Goal: Contribute content: Contribute content

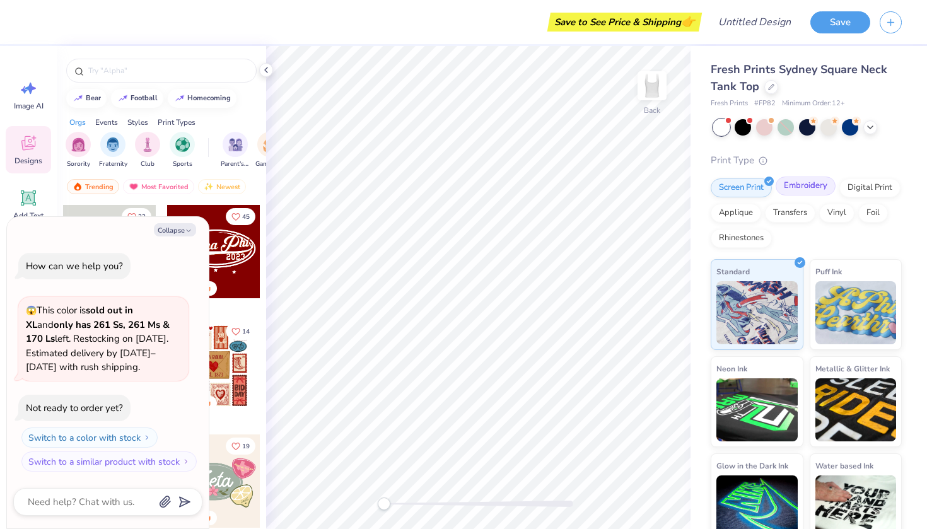
click at [811, 185] on div "Embroidery" at bounding box center [806, 186] width 60 height 19
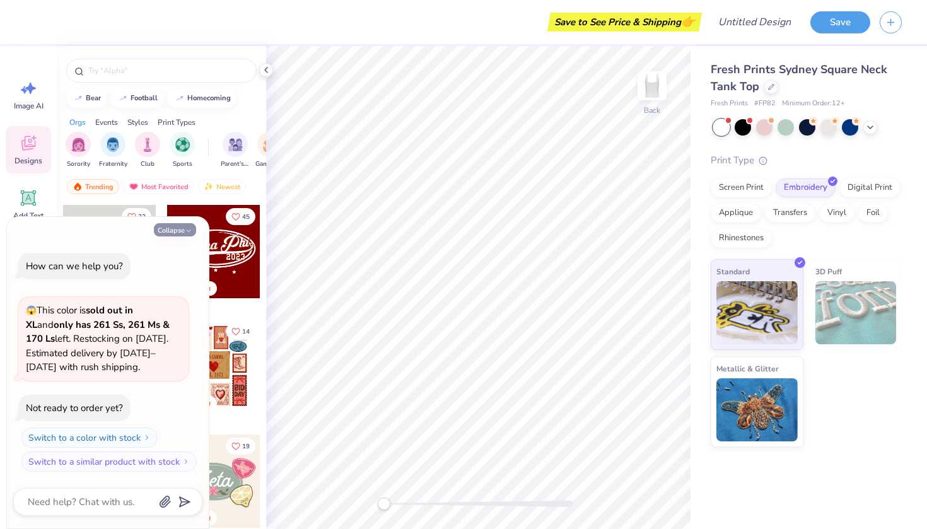
click at [179, 225] on div "Collapse How can we help you? 😱 This color is sold out in XL and only has 261 S…" at bounding box center [108, 373] width 202 height 312
click at [179, 228] on button "Collapse" at bounding box center [175, 229] width 42 height 13
type textarea "x"
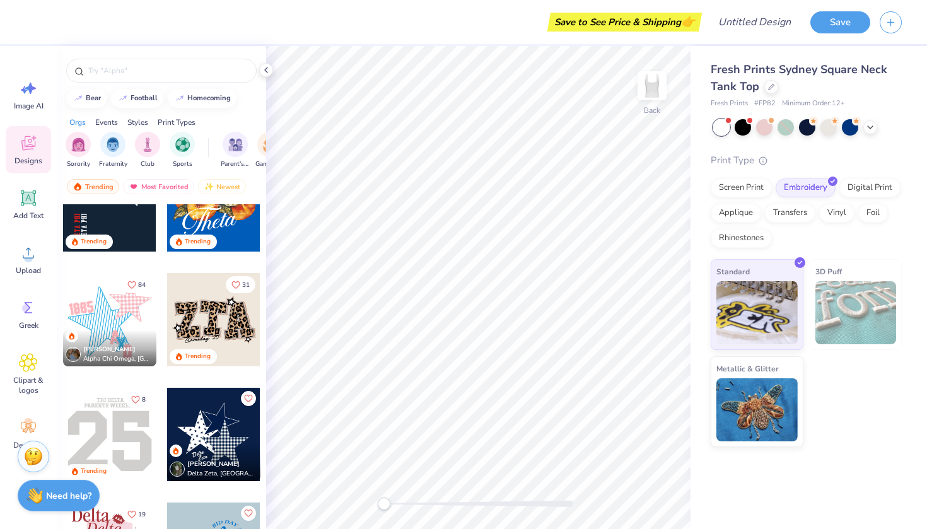
scroll to position [1432, 0]
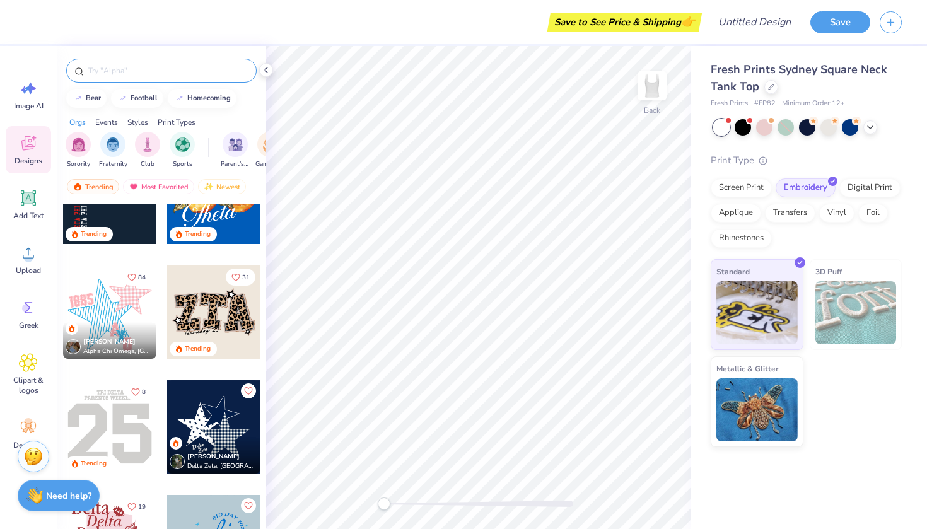
click at [159, 73] on input "text" at bounding box center [167, 70] width 161 height 13
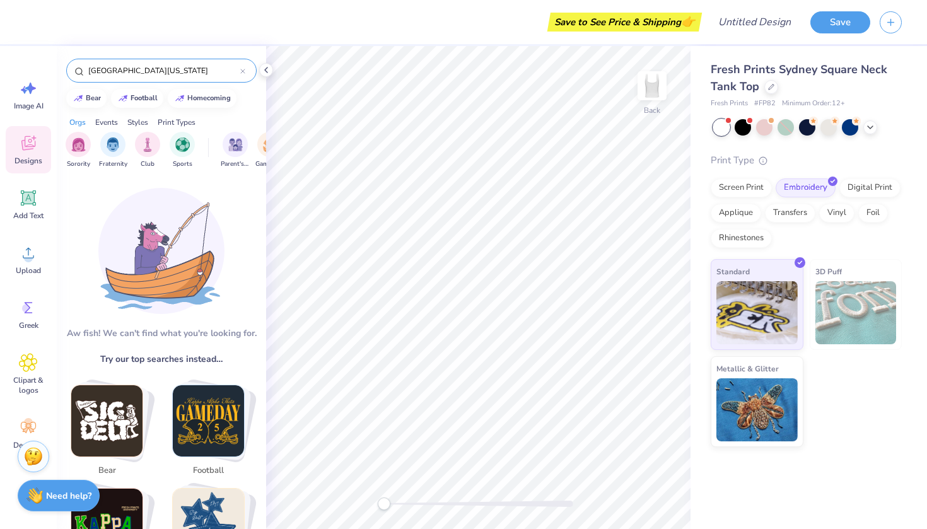
drag, startPoint x: 144, startPoint y: 97, endPoint x: 179, endPoint y: 71, distance: 42.9
click at [179, 71] on input "[GEOGRAPHIC_DATA][US_STATE]" at bounding box center [163, 70] width 153 height 13
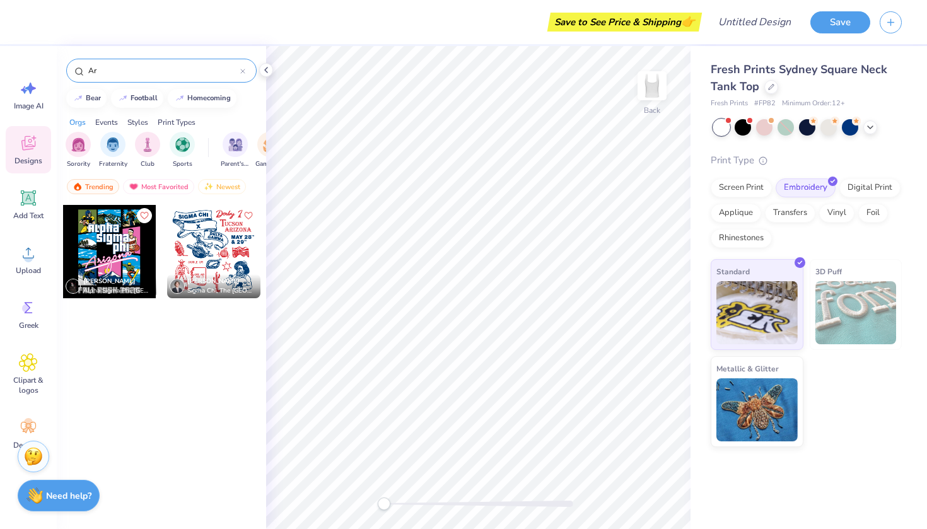
type input "A"
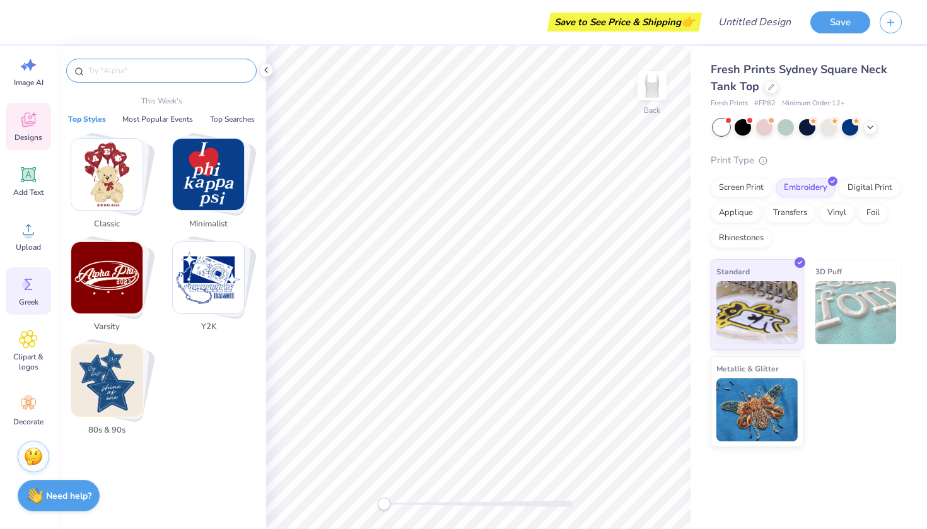
scroll to position [23, 0]
click at [31, 195] on span "Add Text" at bounding box center [28, 192] width 30 height 10
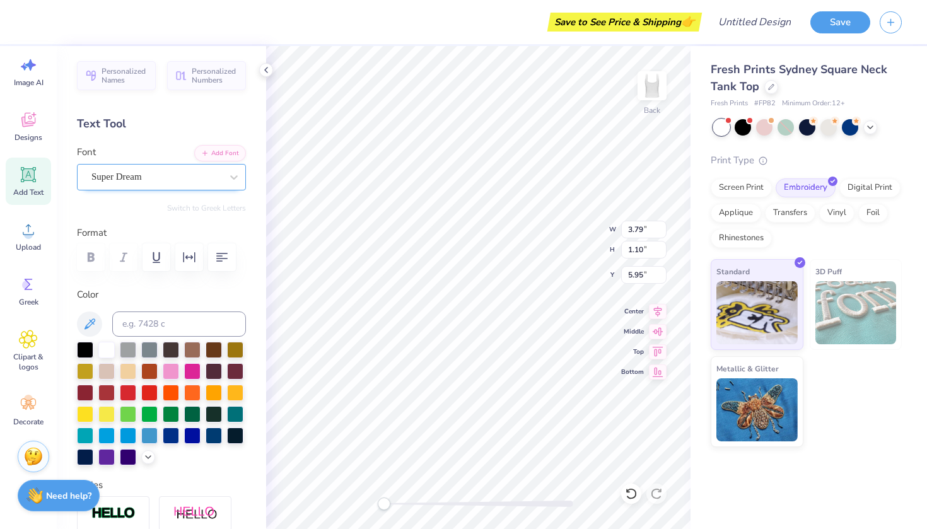
scroll to position [0, 0]
click at [199, 170] on div "Super Dream" at bounding box center [156, 177] width 132 height 20
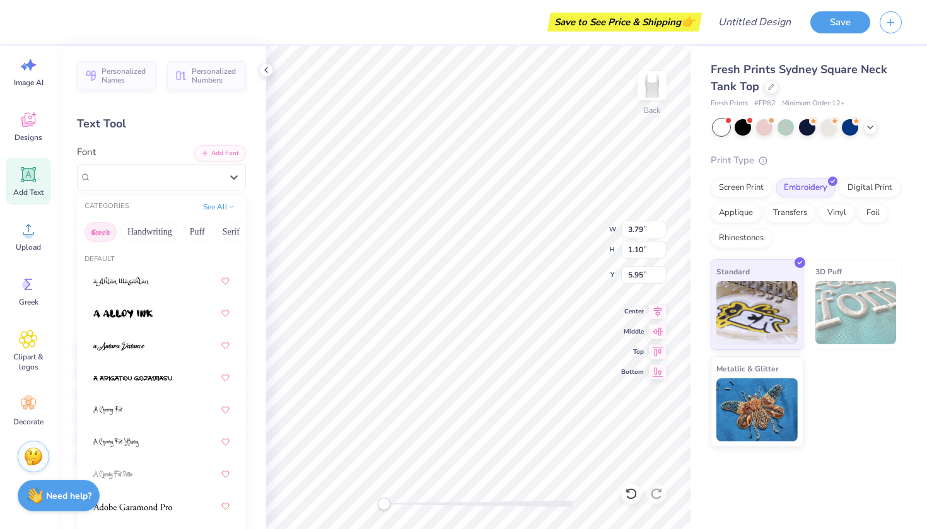
click at [106, 232] on button "Greek" at bounding box center [101, 232] width 32 height 20
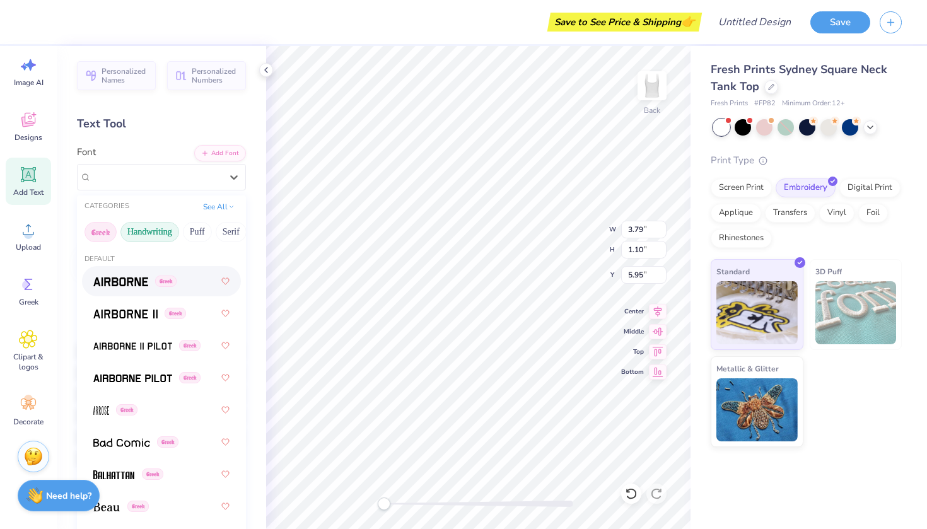
click at [149, 235] on button "Handwriting" at bounding box center [149, 232] width 59 height 20
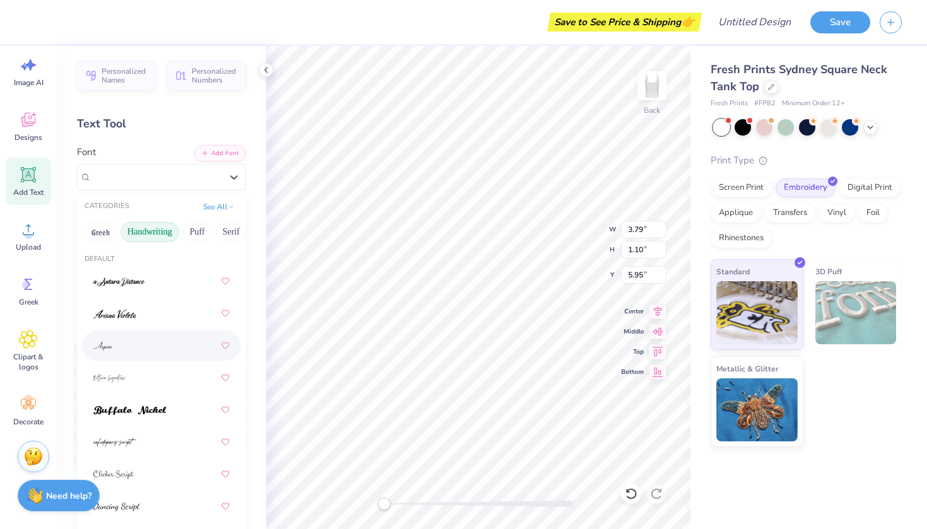
click at [134, 349] on div at bounding box center [161, 345] width 136 height 23
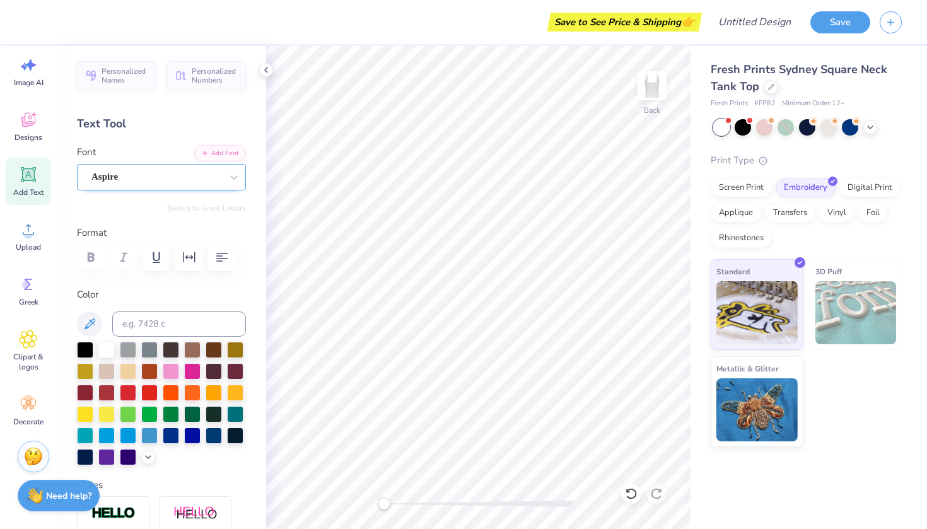
click at [212, 172] on div "Aspire" at bounding box center [156, 177] width 132 height 20
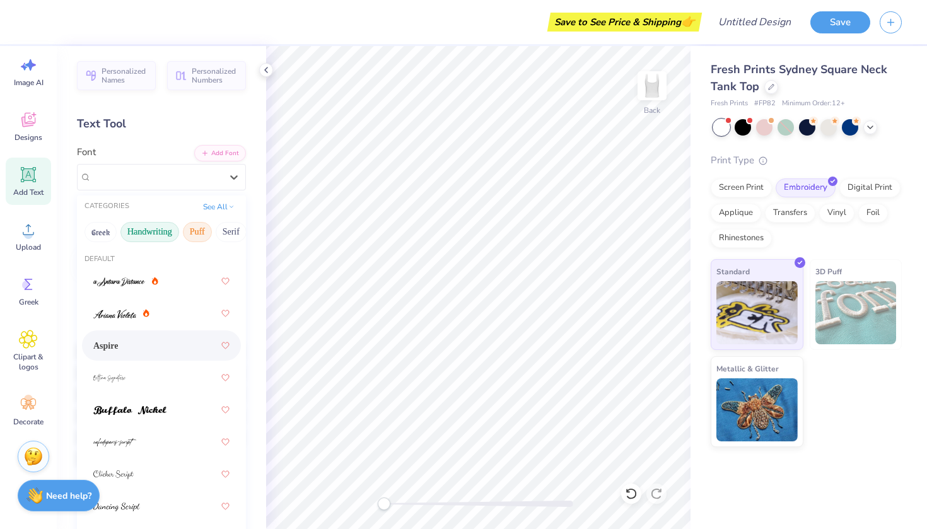
scroll to position [0, 43]
click at [162, 232] on button "Puff" at bounding box center [154, 232] width 29 height 20
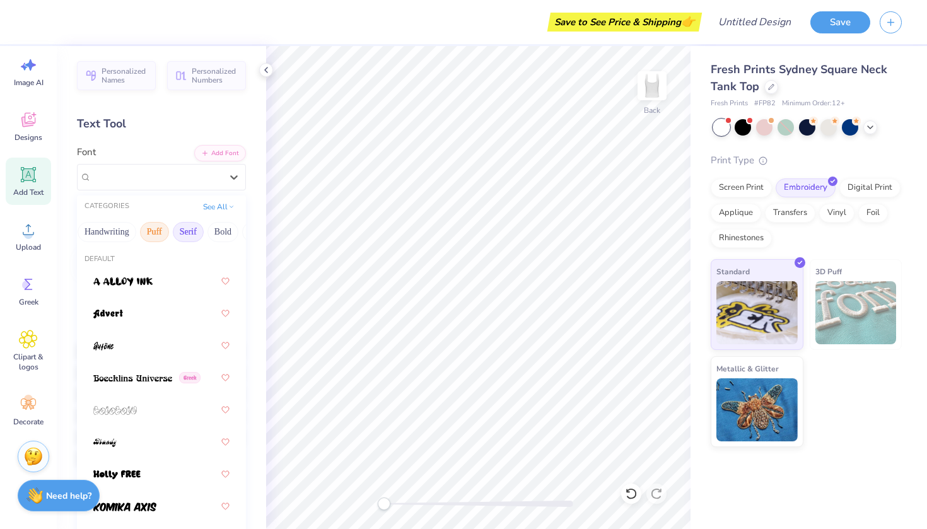
click at [188, 232] on button "Serif" at bounding box center [188, 232] width 31 height 20
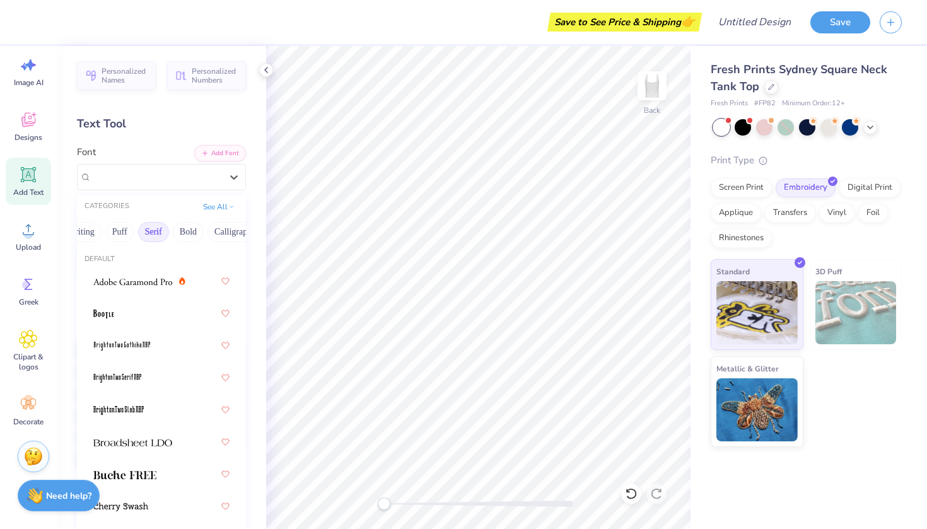
scroll to position [0, 79]
click at [194, 237] on button "Bold" at bounding box center [187, 232] width 31 height 20
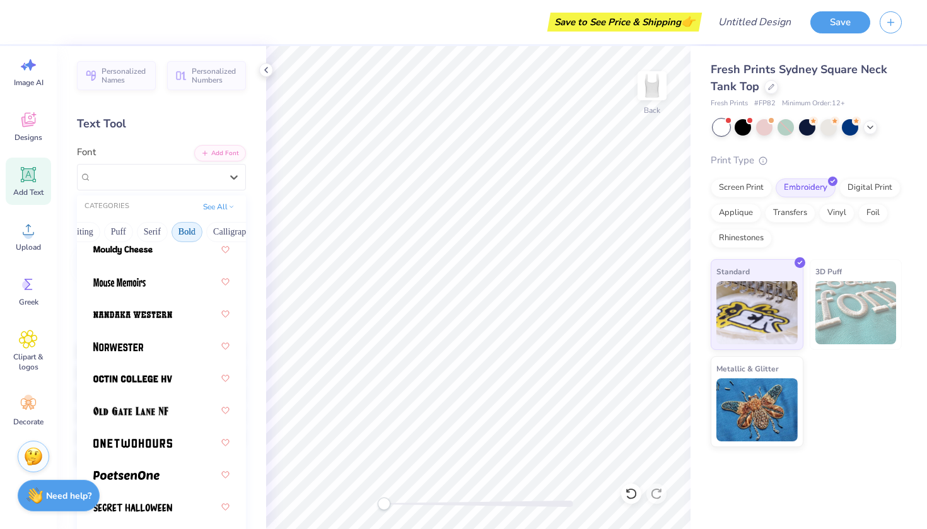
scroll to position [1548, 0]
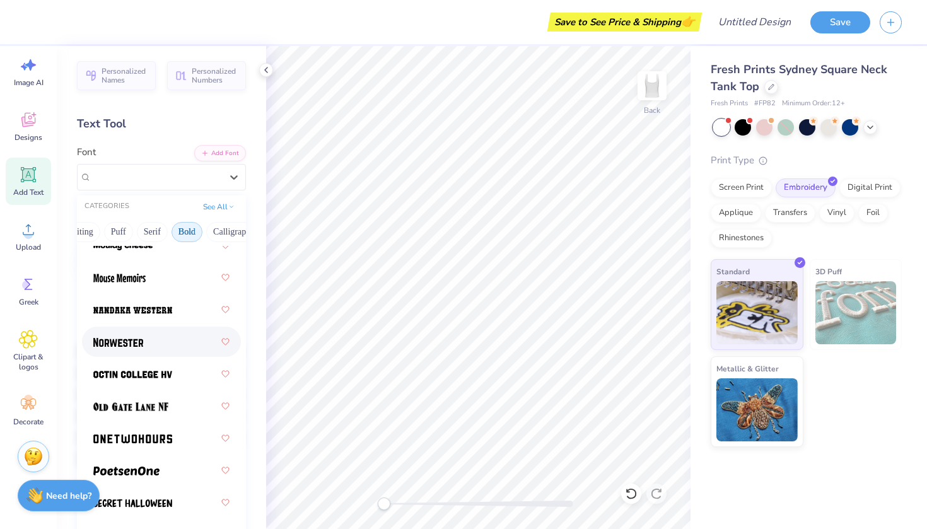
click at [146, 341] on div at bounding box center [161, 342] width 136 height 23
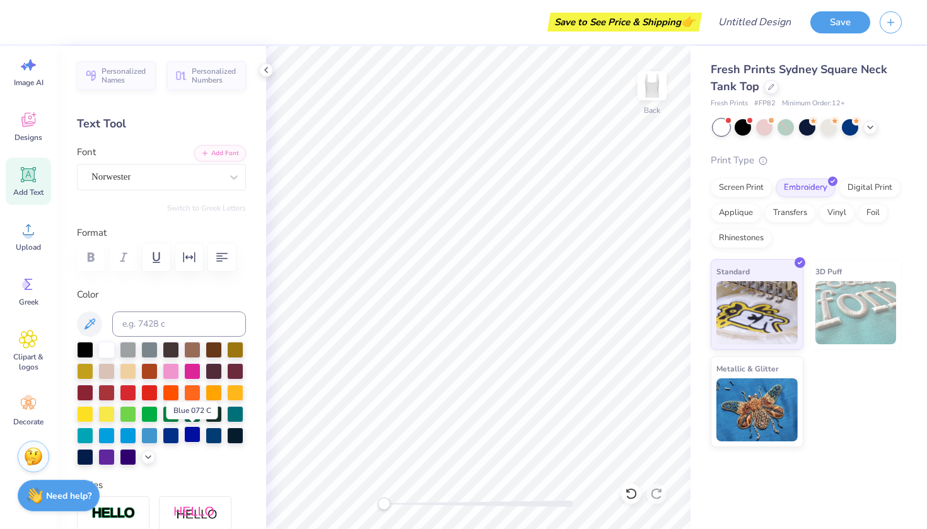
click at [189, 435] on div at bounding box center [192, 434] width 16 height 16
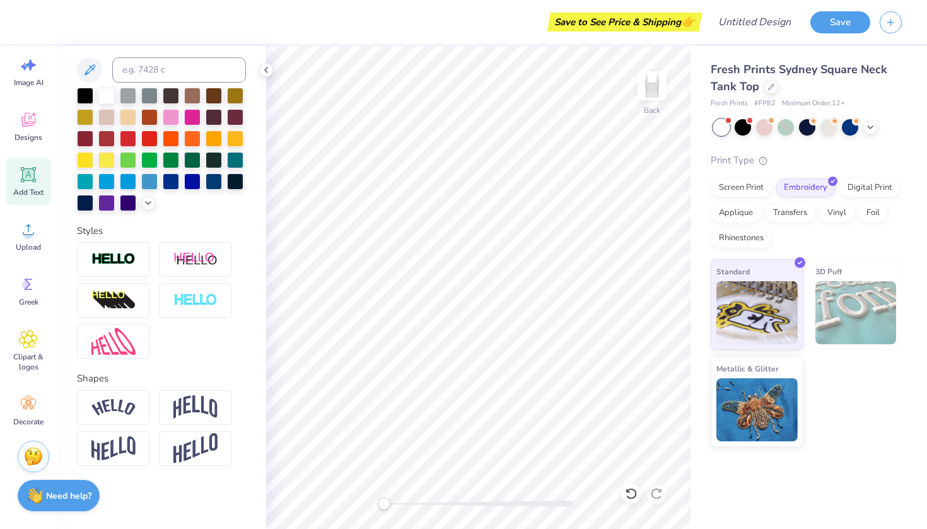
scroll to position [254, 0]
click at [123, 404] on img at bounding box center [113, 407] width 44 height 17
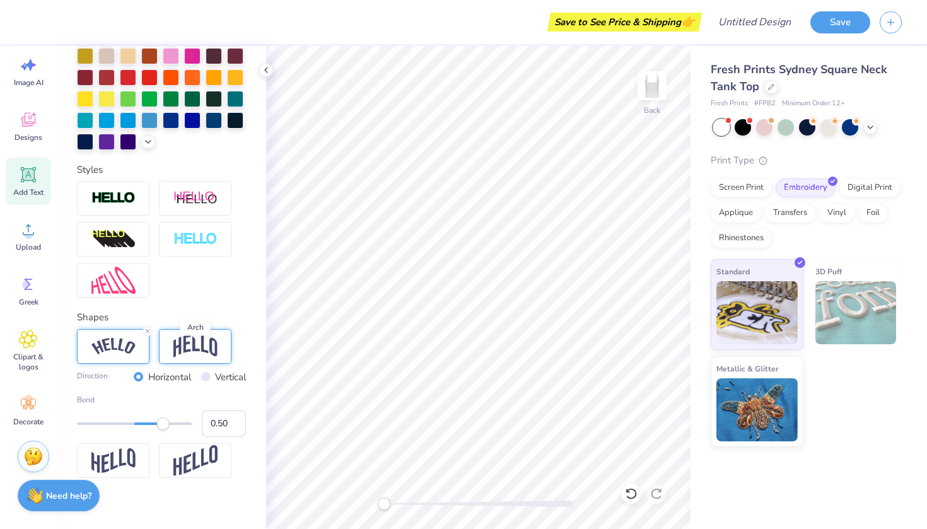
scroll to position [317, 0]
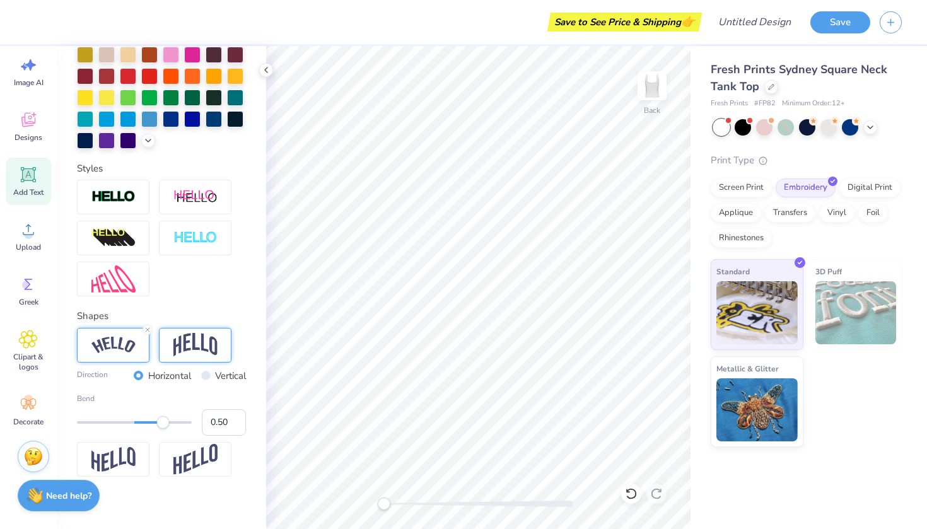
click at [196, 346] on img at bounding box center [195, 345] width 44 height 24
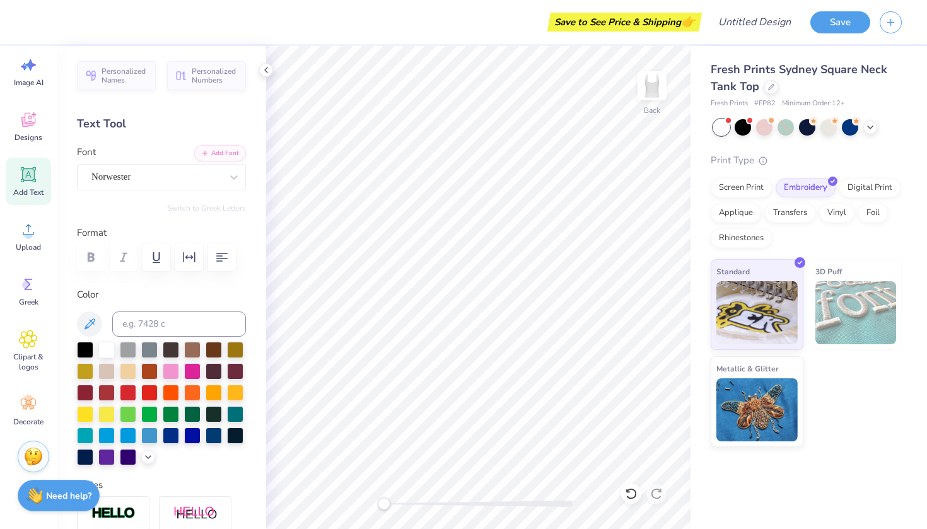
scroll to position [0, 0]
click at [168, 326] on input at bounding box center [179, 324] width 134 height 25
type input "s"
click at [220, 152] on button "Add Font" at bounding box center [220, 152] width 52 height 16
click at [180, 223] on div "Personalized Names Personalized Numbers Text Tool Add Font Font Norwester Switc…" at bounding box center [161, 287] width 209 height 483
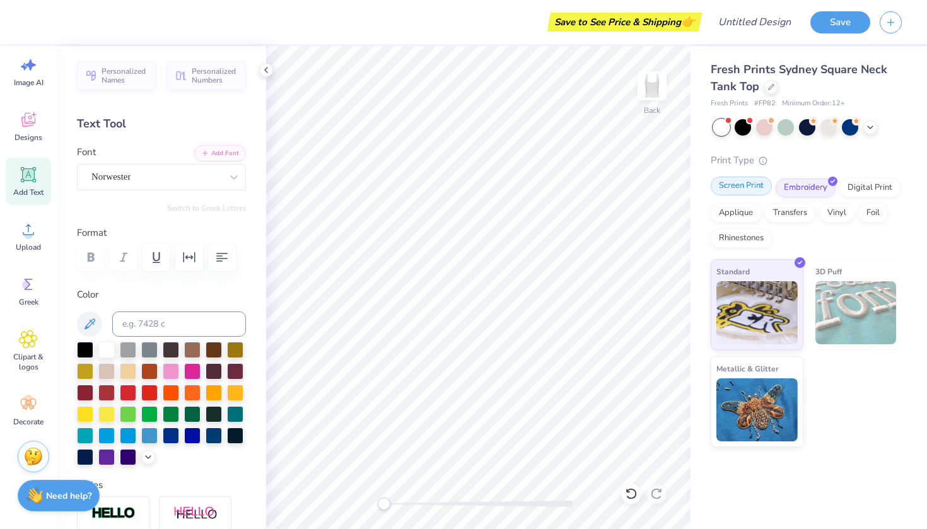
click at [756, 188] on div "Screen Print" at bounding box center [741, 186] width 61 height 19
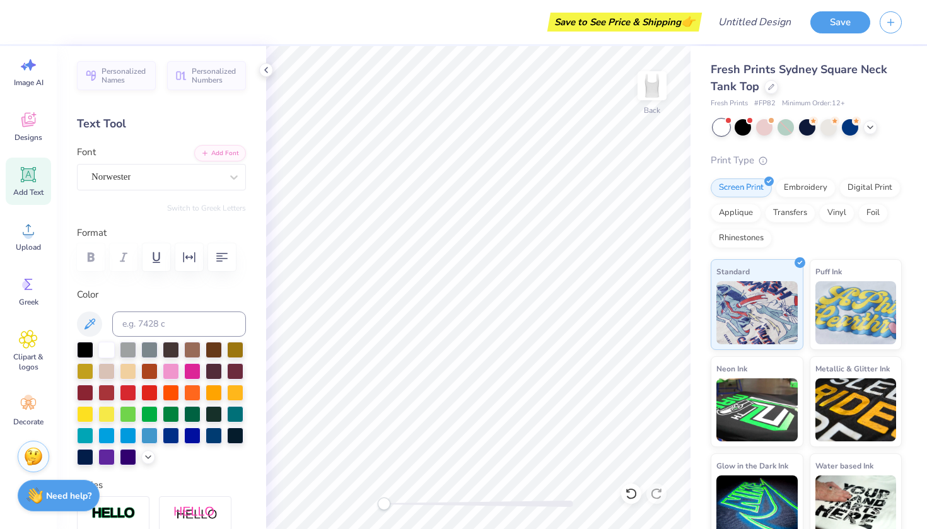
click at [30, 187] on span "Add Text" at bounding box center [28, 192] width 30 height 10
click at [213, 171] on div "Super Dream" at bounding box center [156, 177] width 132 height 20
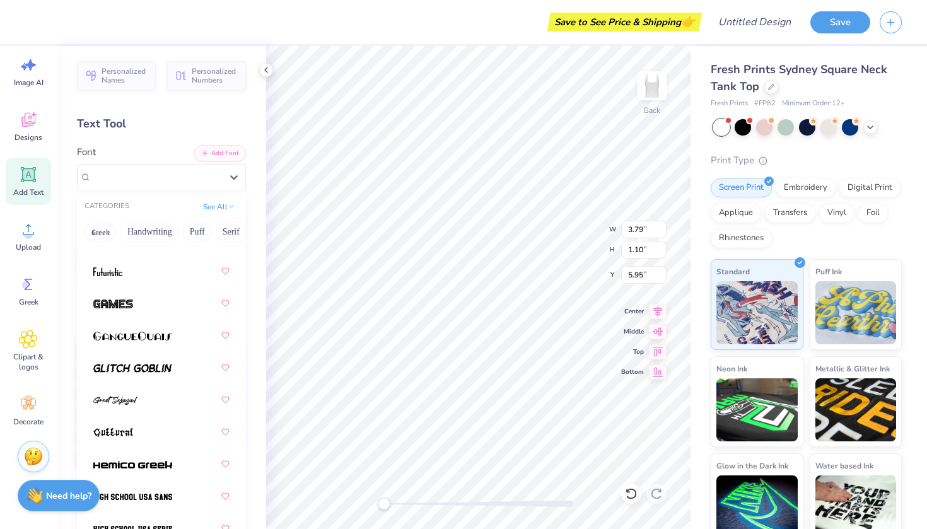
scroll to position [688, 0]
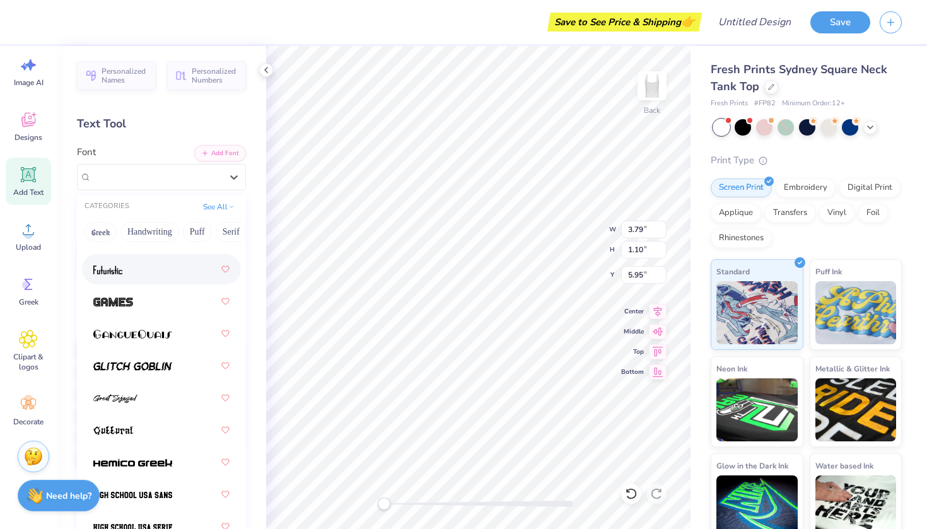
click at [149, 276] on div at bounding box center [161, 269] width 136 height 23
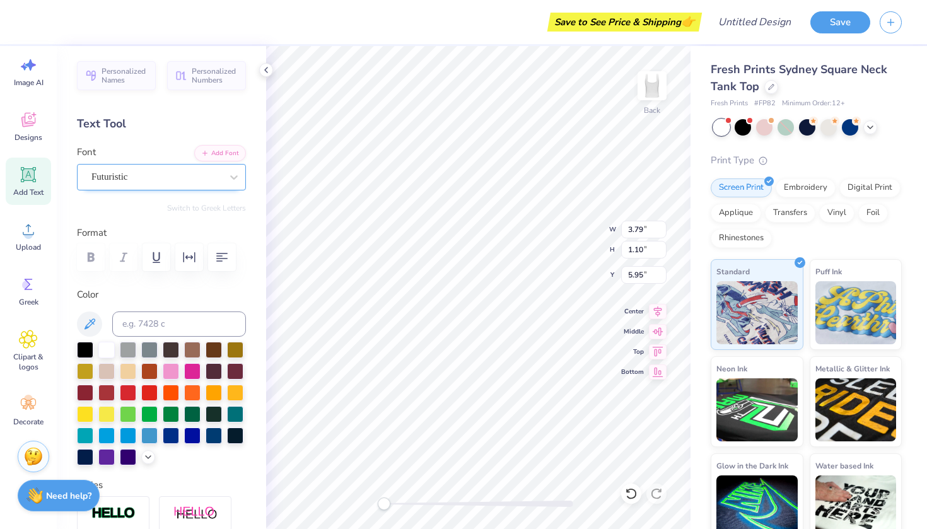
scroll to position [0, 0]
click at [167, 175] on div "Futuristic" at bounding box center [156, 177] width 132 height 20
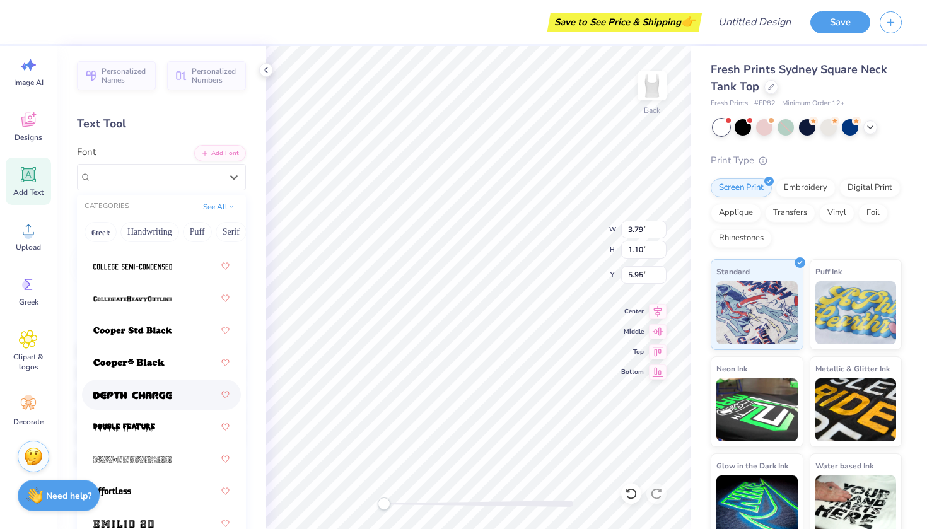
scroll to position [372, 0]
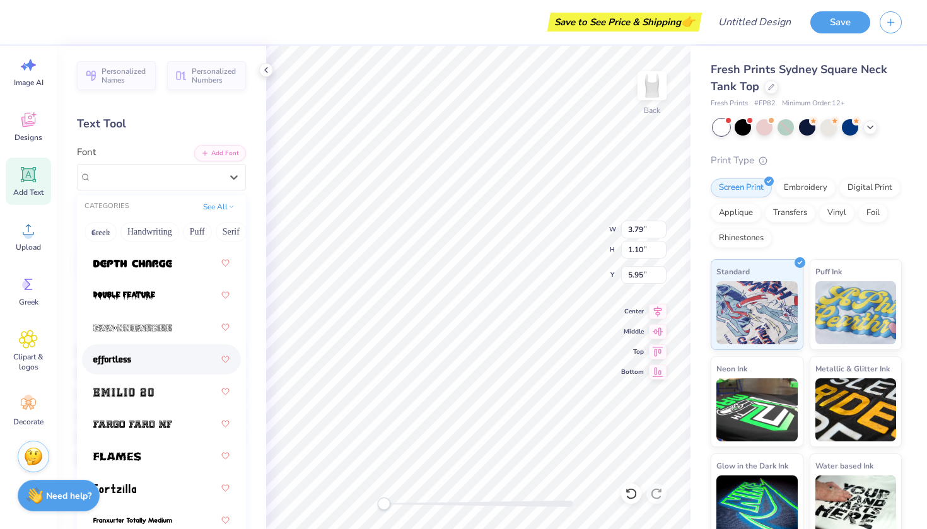
click at [160, 363] on div at bounding box center [161, 359] width 136 height 23
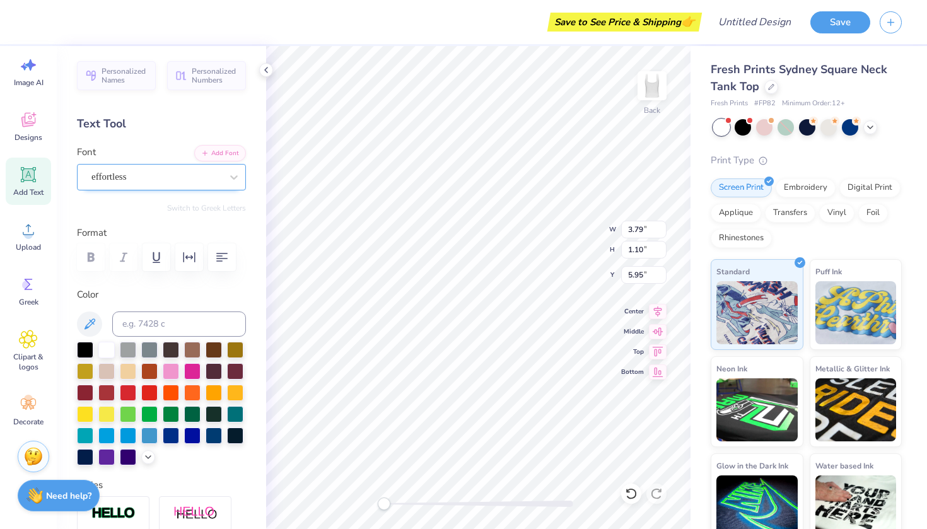
click at [156, 182] on div "effortless" at bounding box center [156, 177] width 132 height 20
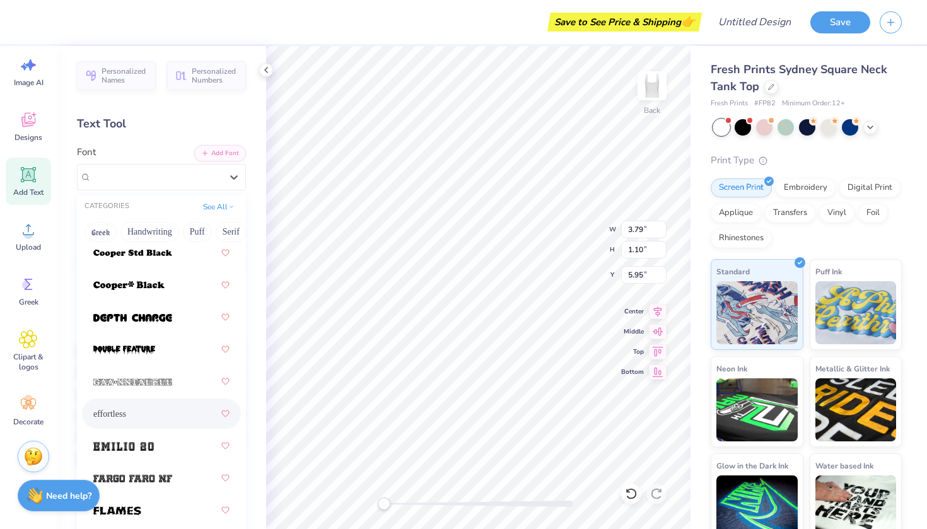
scroll to position [250, 0]
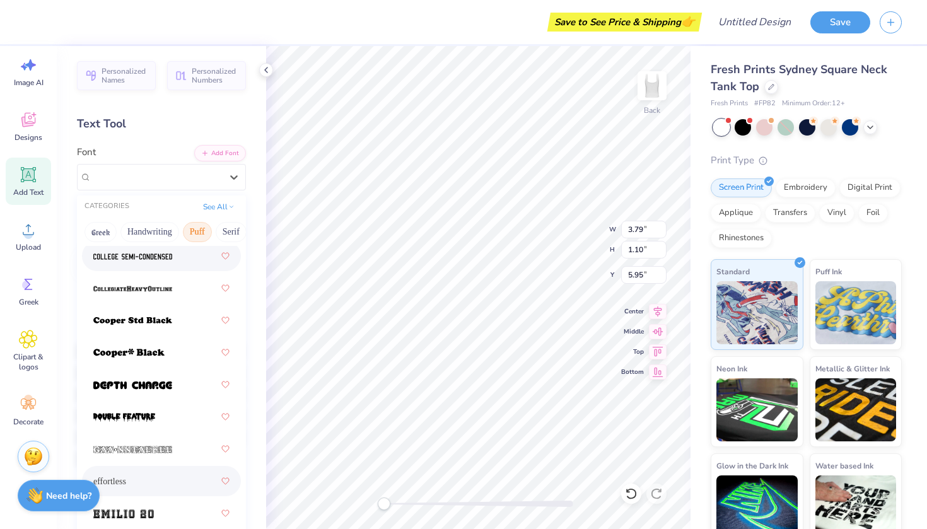
click at [196, 234] on button "Puff" at bounding box center [197, 232] width 29 height 20
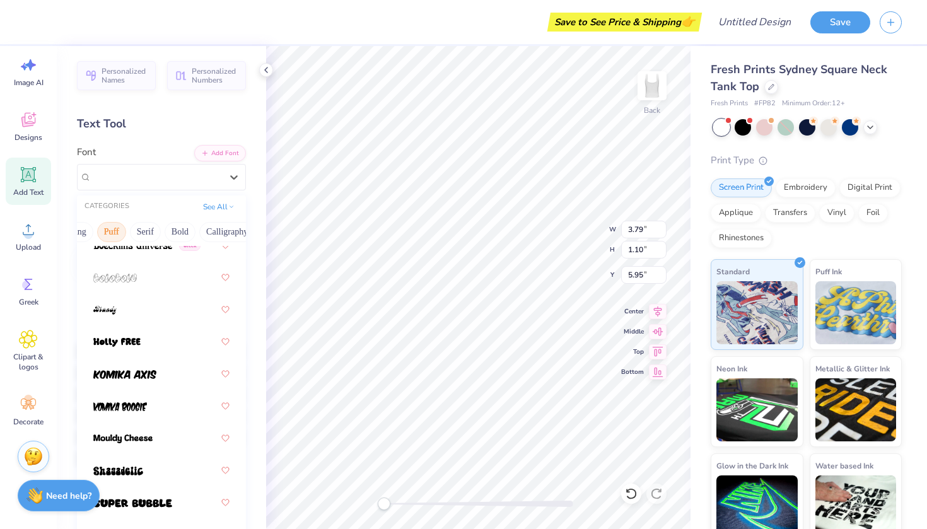
scroll to position [0, 89]
click at [179, 230] on button "Bold" at bounding box center [176, 232] width 31 height 20
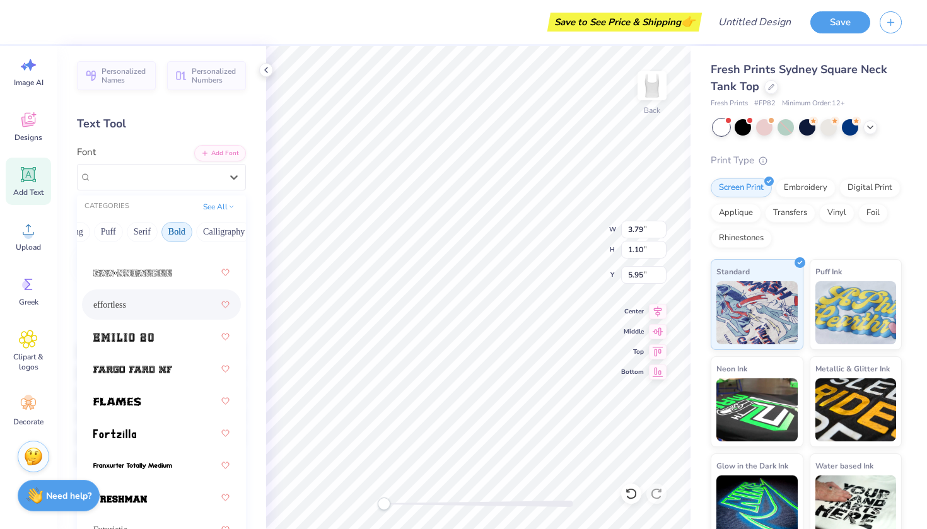
scroll to position [553, 0]
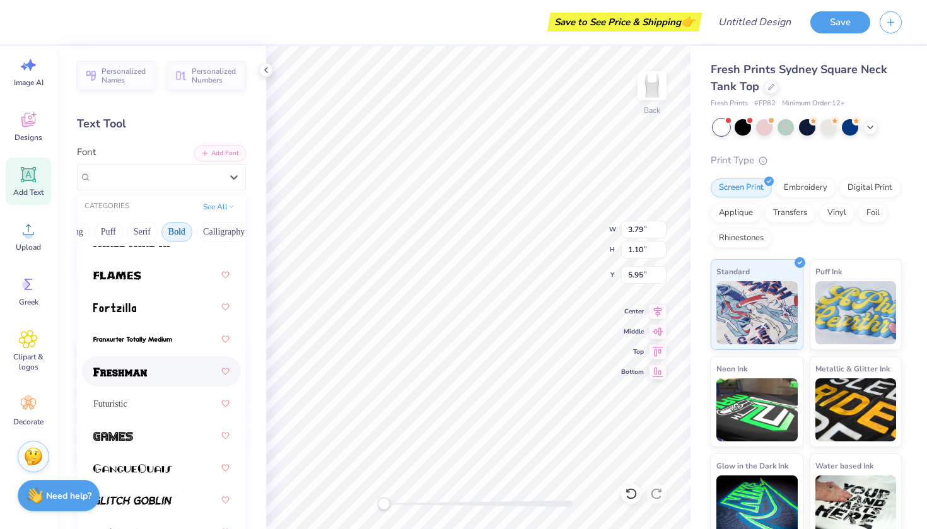
click at [165, 368] on div at bounding box center [161, 371] width 136 height 23
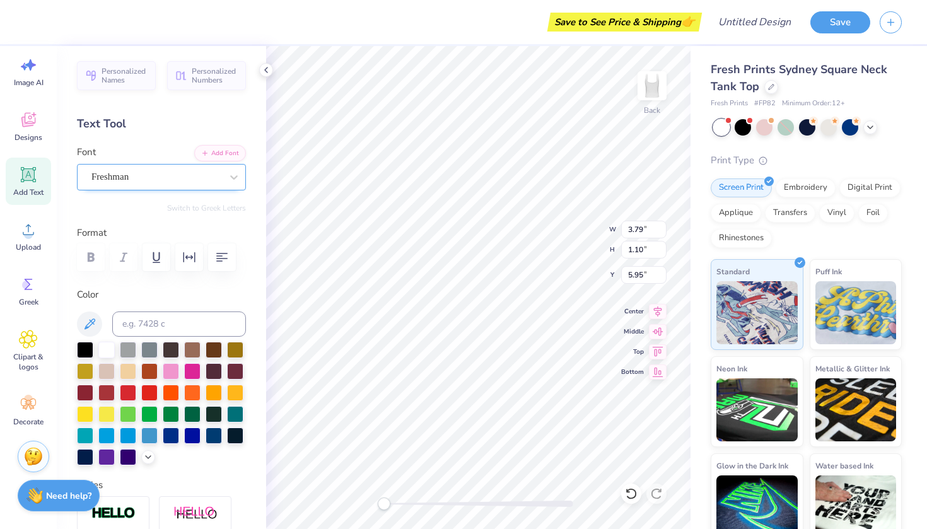
click at [191, 180] on div "Freshman" at bounding box center [156, 177] width 132 height 20
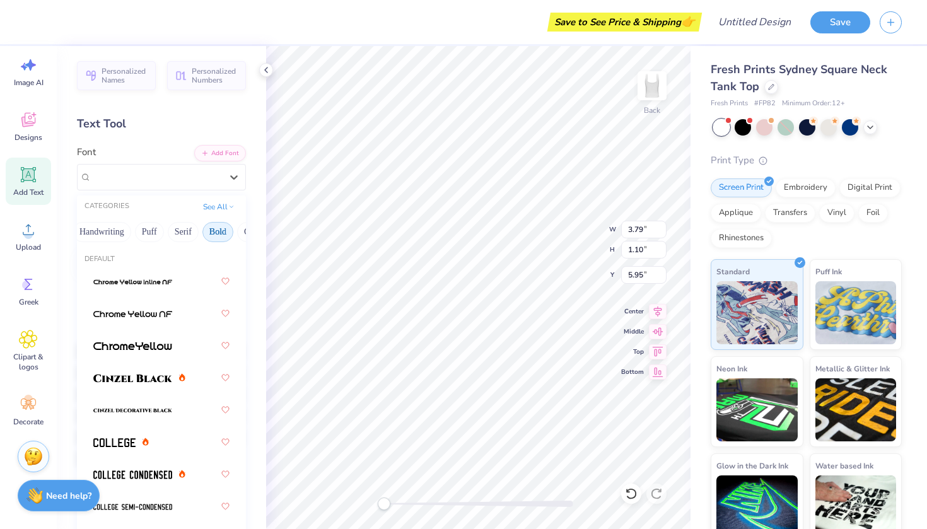
scroll to position [0, 49]
click at [189, 233] on button "Serif" at bounding box center [182, 232] width 31 height 20
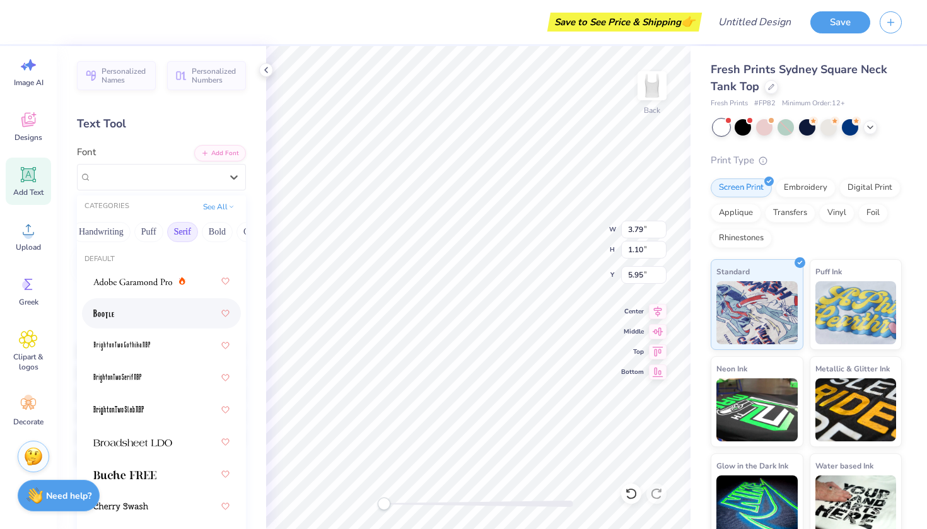
click at [167, 319] on div at bounding box center [161, 313] width 136 height 23
click at [185, 187] on div "BOOTLE Greek" at bounding box center [161, 177] width 169 height 26
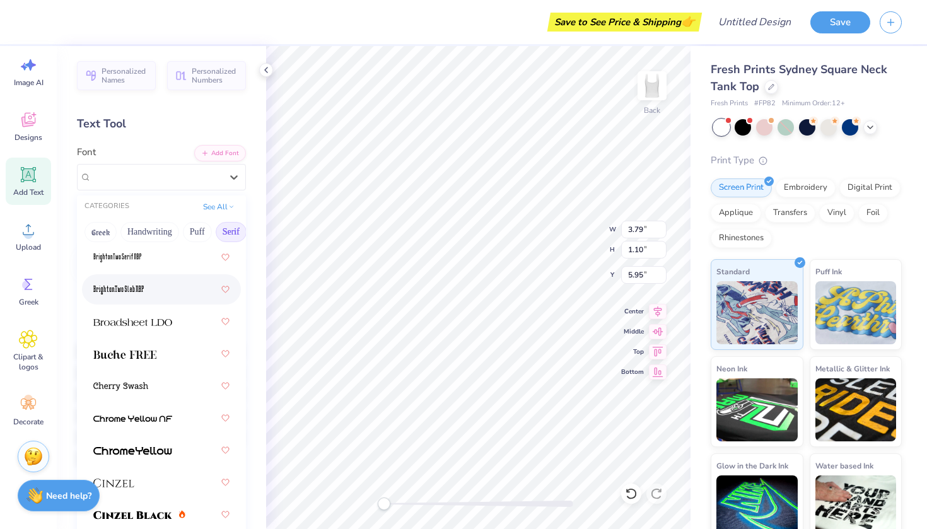
scroll to position [122, 0]
click at [167, 359] on div at bounding box center [161, 352] width 136 height 23
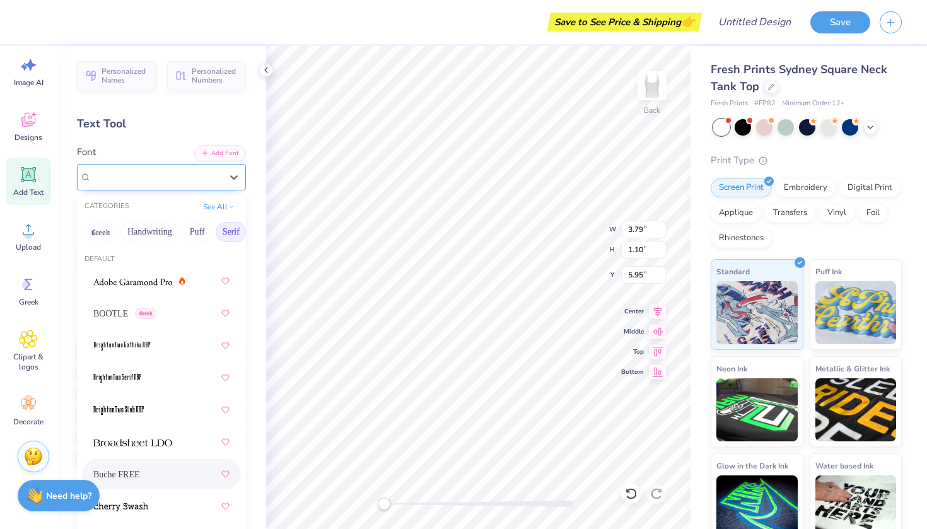
click at [168, 172] on div "Buche FREE" at bounding box center [156, 177] width 132 height 20
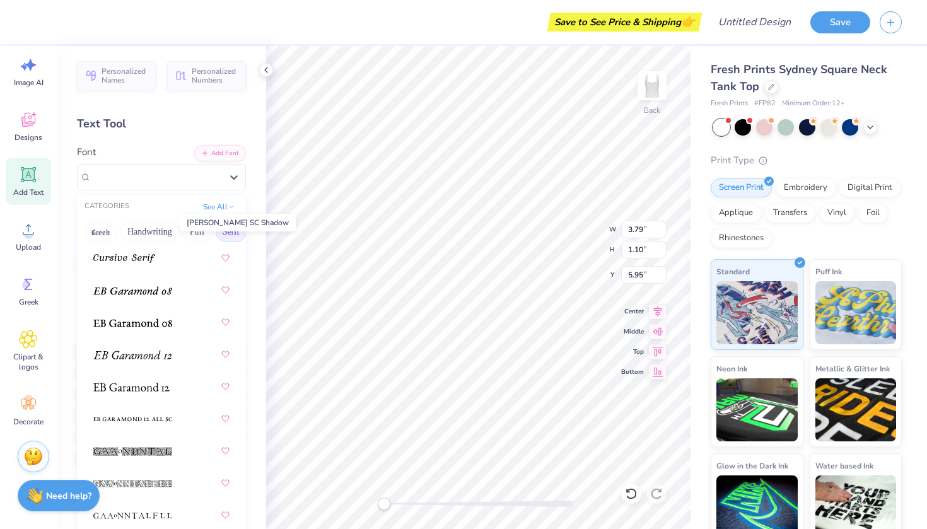
scroll to position [1062, 0]
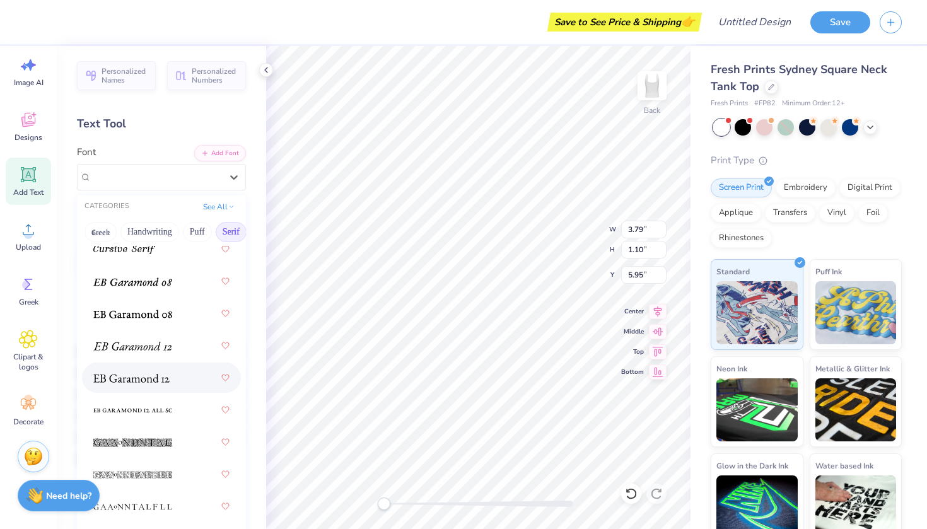
click at [158, 385] on span at bounding box center [131, 378] width 76 height 13
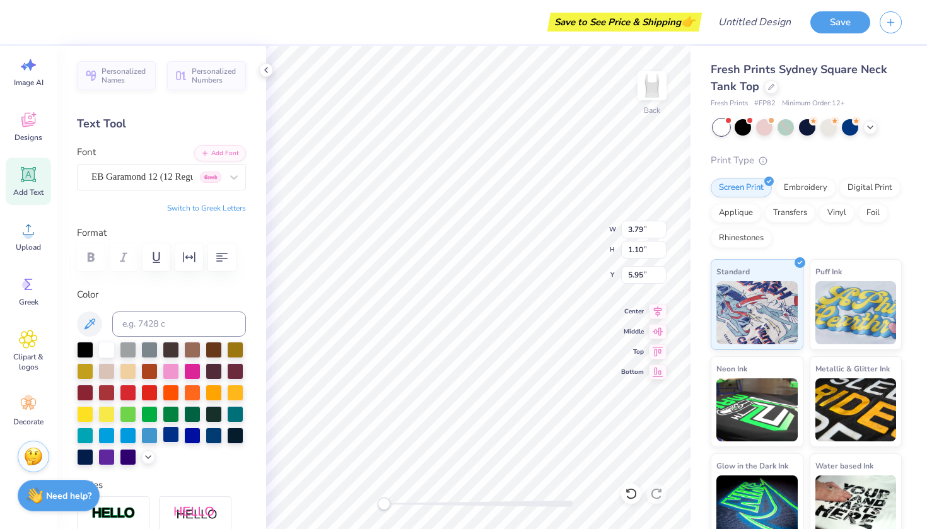
click at [170, 440] on div at bounding box center [171, 434] width 16 height 16
click at [185, 437] on div at bounding box center [192, 434] width 16 height 16
click at [191, 436] on div at bounding box center [192, 434] width 16 height 16
click at [174, 433] on div at bounding box center [171, 434] width 16 height 16
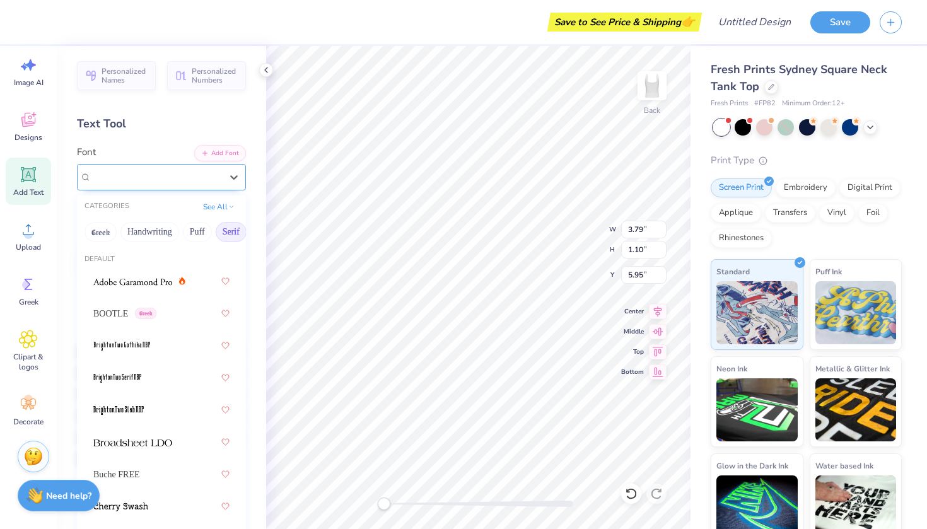
click at [170, 182] on span "EB Garamond 12 (12 Regular)" at bounding box center [142, 177] width 102 height 15
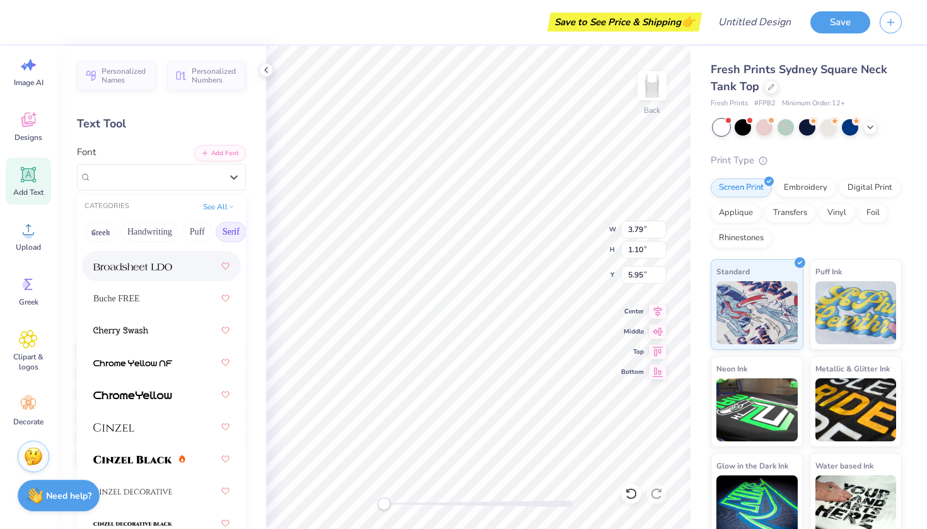
scroll to position [206, 0]
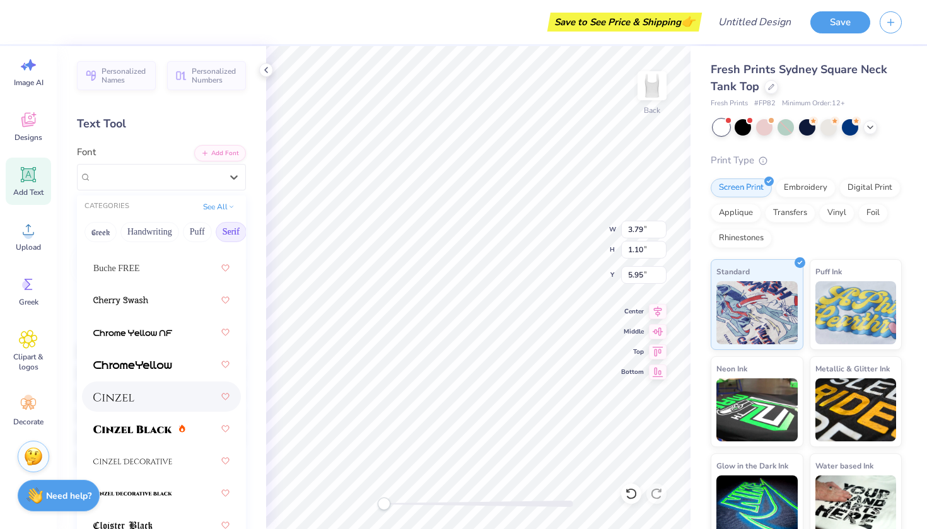
click at [157, 406] on div at bounding box center [161, 396] width 136 height 23
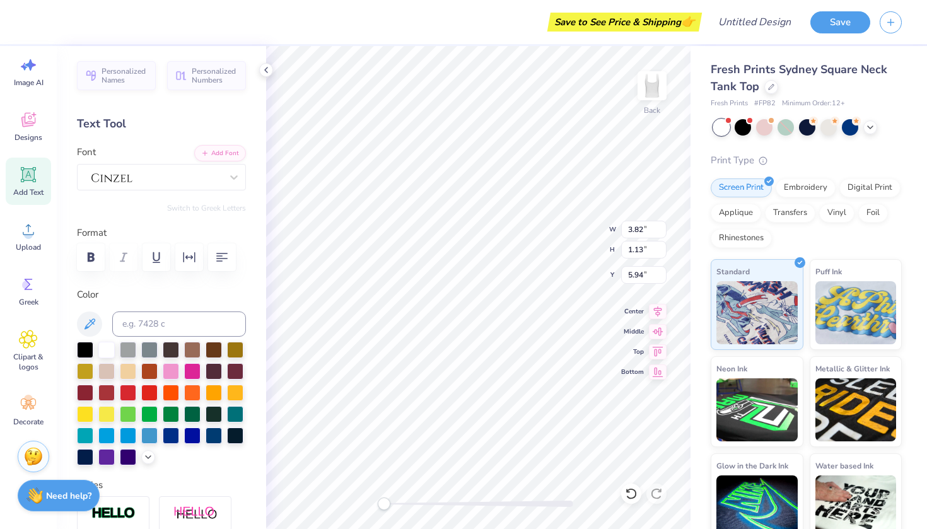
scroll to position [0, 0]
click at [647, 91] on img at bounding box center [652, 86] width 50 height 50
click at [647, 90] on img at bounding box center [652, 86] width 50 height 50
click at [541, 363] on li "Delete" at bounding box center [549, 366] width 99 height 25
